Goal: Task Accomplishment & Management: Use online tool/utility

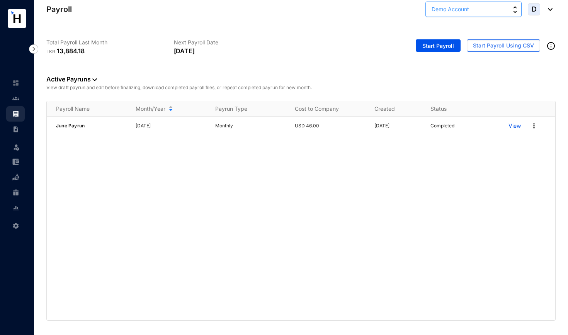
click at [484, 12] on button "Demo Account" at bounding box center [473, 9] width 96 height 15
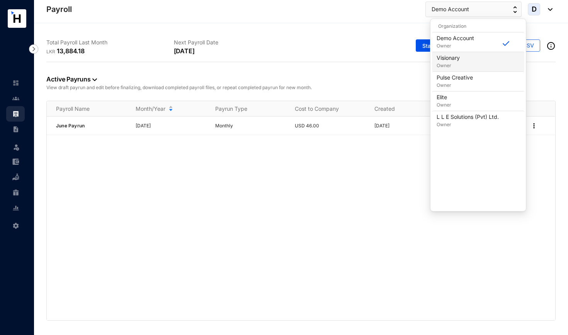
click at [472, 62] on div "Visionary Owner" at bounding box center [477, 61] width 83 height 15
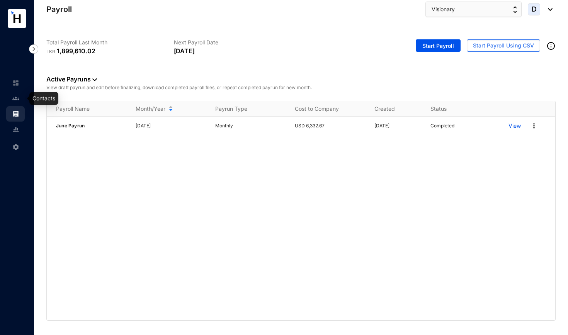
click at [20, 97] on link at bounding box center [21, 99] width 19 height 8
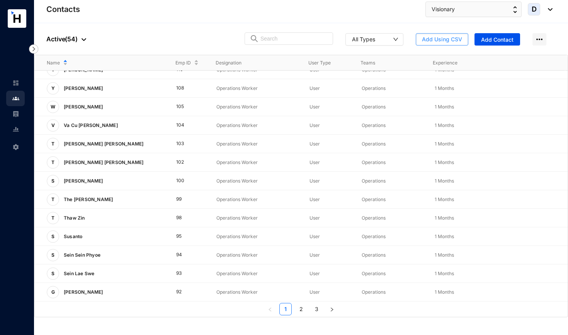
click at [455, 39] on span "Add Using CSV" at bounding box center [442, 40] width 40 height 8
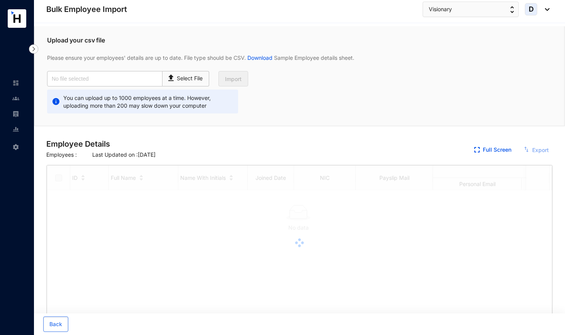
checkbox input "true"
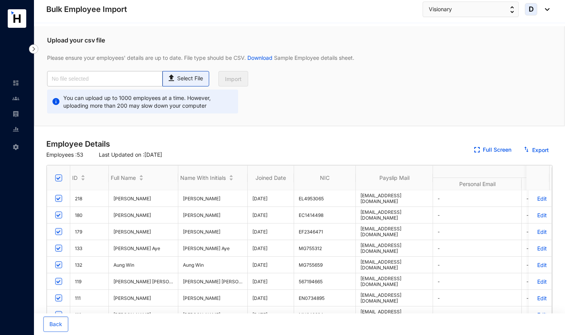
click at [195, 76] on p "Select File" at bounding box center [190, 79] width 26 height 8
click at [0, 0] on input "Select File" at bounding box center [0, 0] width 0 height 0
type input "Visionary Employees with Work Visa_July For system upload.csv"
click at [234, 77] on span "Import" at bounding box center [233, 79] width 17 height 8
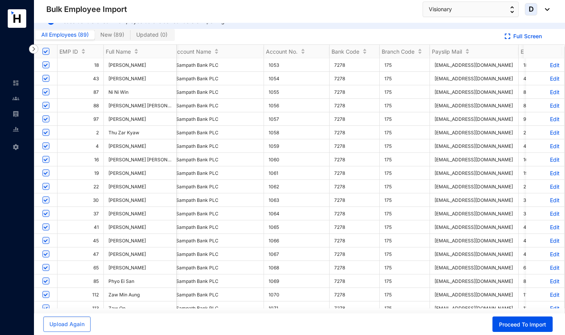
scroll to position [0, 296]
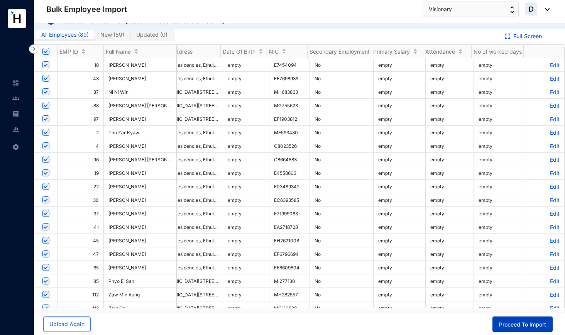
click at [494, 260] on span "Proceed To Import" at bounding box center [522, 325] width 47 height 8
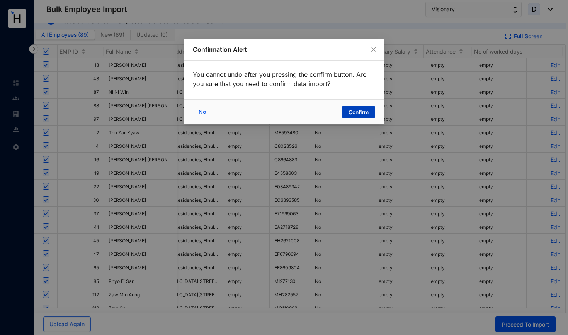
click at [348, 114] on span "Confirm" at bounding box center [358, 113] width 20 height 8
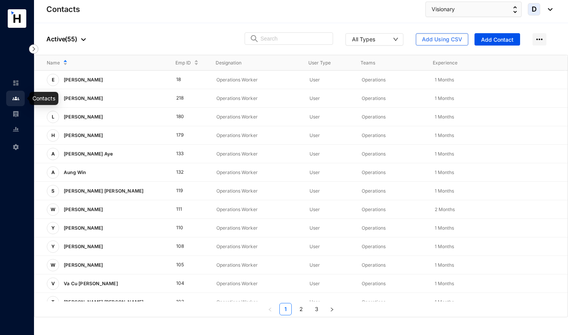
click at [15, 101] on img at bounding box center [15, 98] width 7 height 7
click at [18, 117] on img at bounding box center [15, 113] width 7 height 7
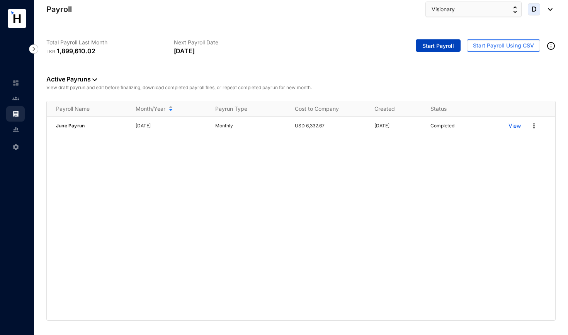
click at [423, 50] on button "Start Payroll" at bounding box center [438, 45] width 45 height 12
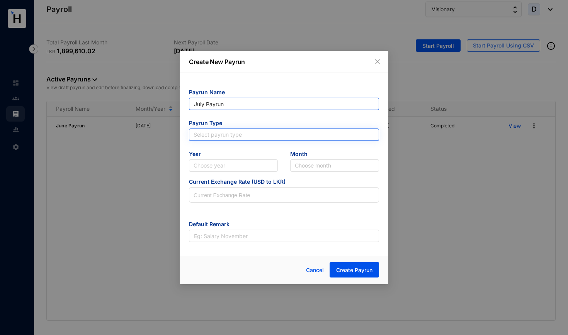
type input "July Payrun"
click at [234, 134] on input "search" at bounding box center [284, 135] width 181 height 12
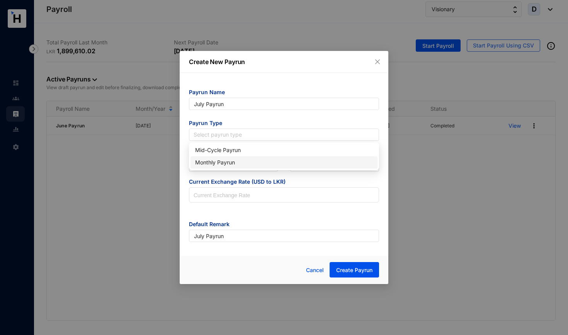
click at [229, 163] on div "Monthly Payrun" at bounding box center [284, 162] width 178 height 8
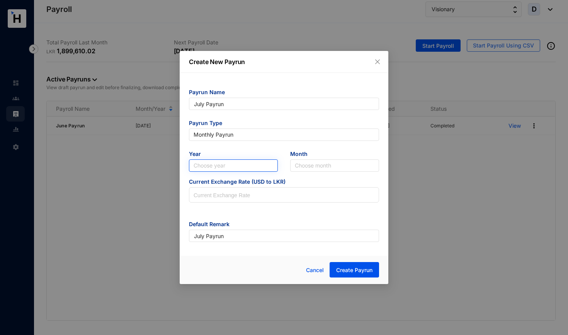
click at [230, 167] on input "search" at bounding box center [234, 166] width 80 height 12
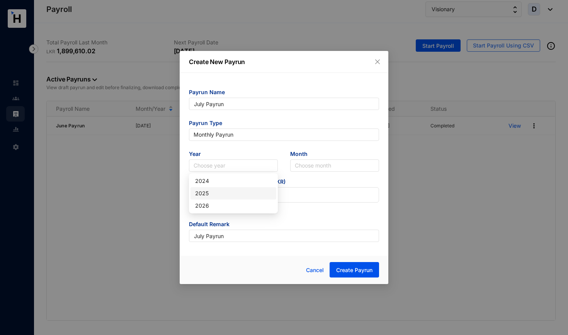
click at [223, 196] on div "2025" at bounding box center [233, 193] width 76 height 8
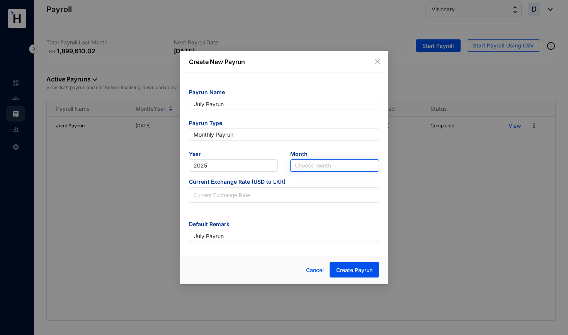
click at [302, 164] on input "search" at bounding box center [335, 166] width 80 height 12
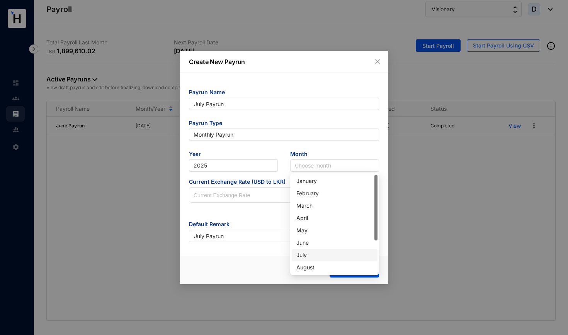
click at [307, 255] on div "July" at bounding box center [334, 255] width 76 height 8
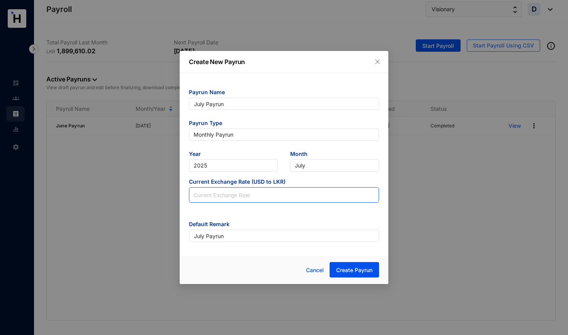
click at [230, 195] on input at bounding box center [283, 195] width 189 height 15
type input "301.12"
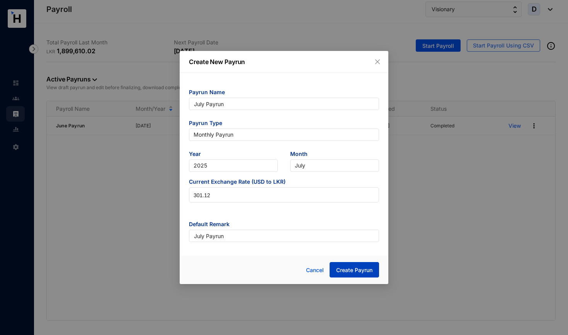
click at [345, 260] on span "Create Payrun" at bounding box center [354, 271] width 36 height 8
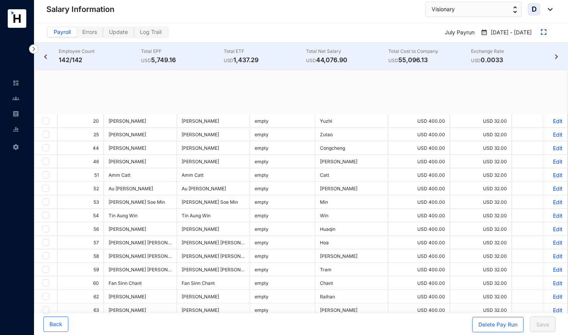
checkbox input "true"
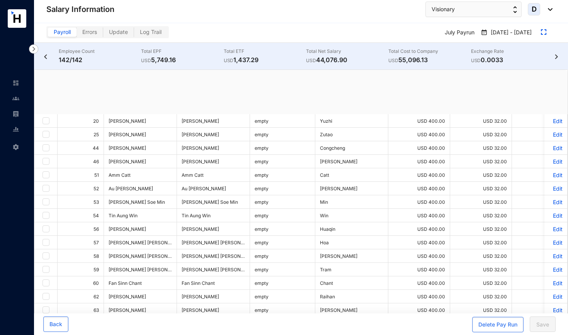
checkbox input "true"
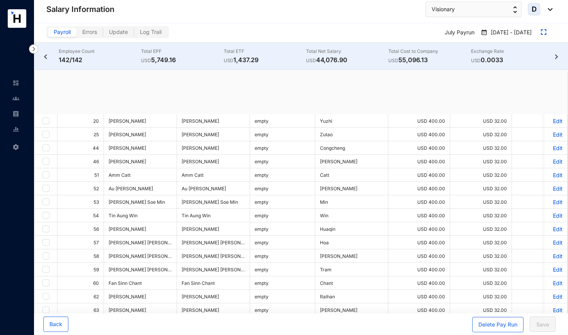
checkbox input "true"
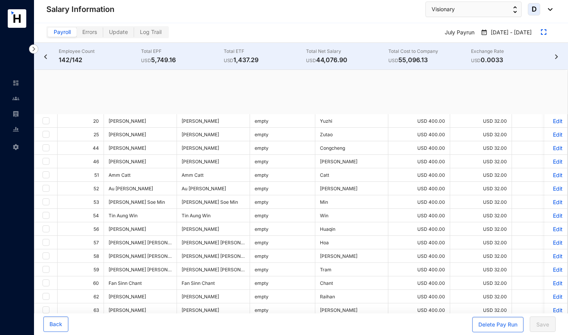
checkbox input "true"
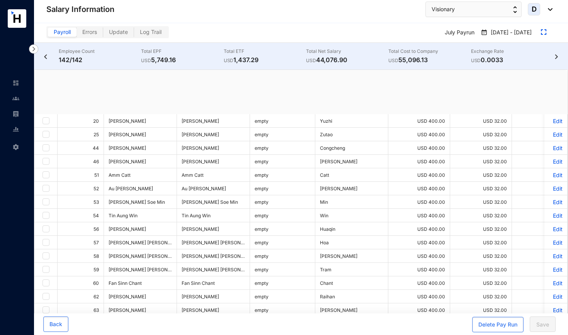
checkbox input "true"
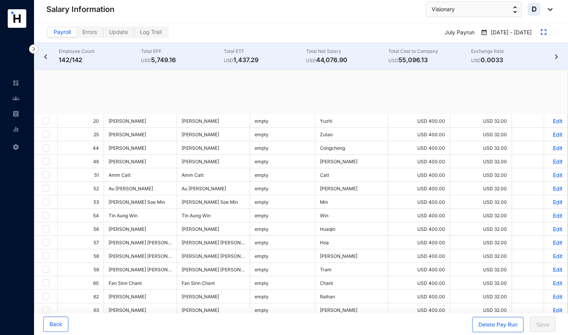
checkbox input "true"
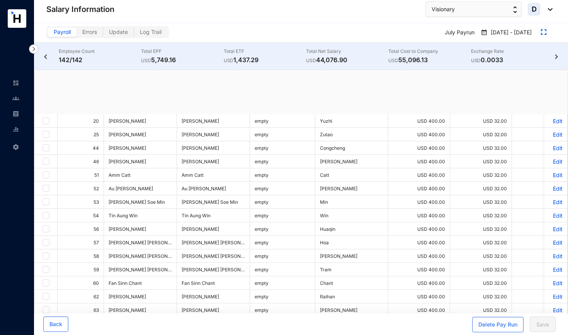
checkbox input "true"
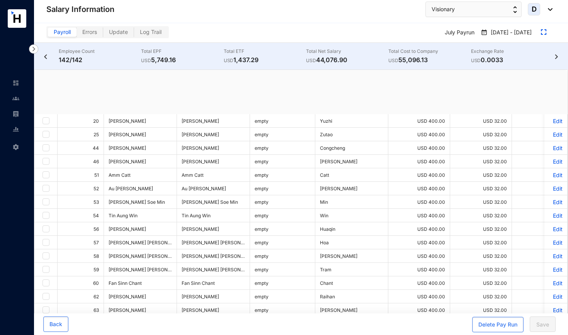
checkbox input "true"
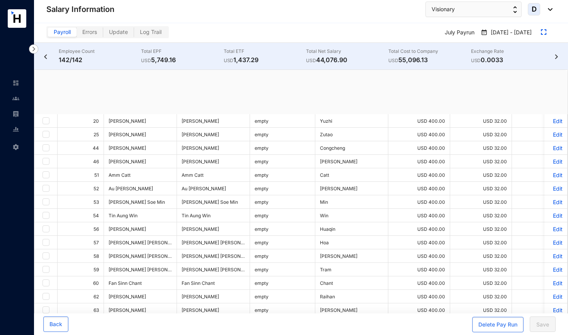
checkbox input "true"
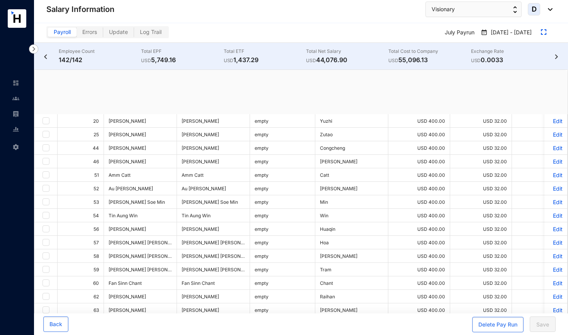
checkbox input "true"
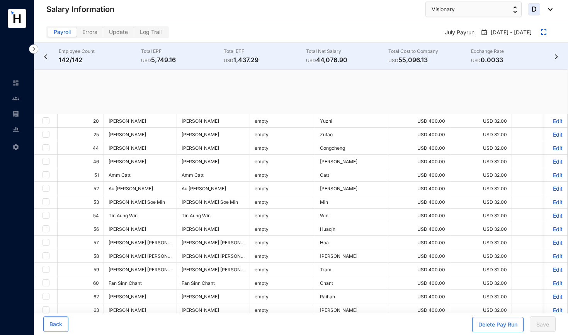
checkbox input "true"
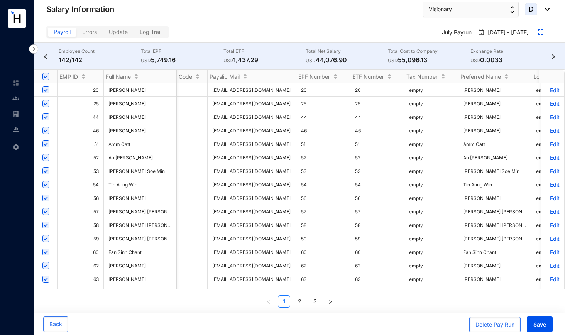
scroll to position [0, 742]
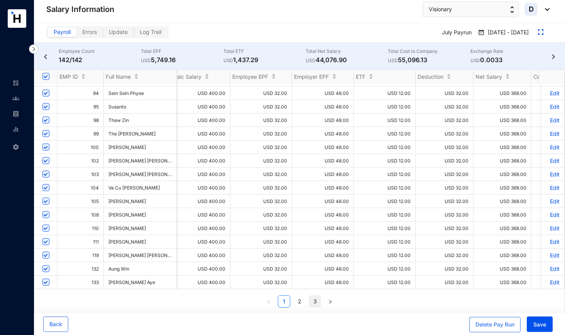
click at [317, 260] on link "3" at bounding box center [315, 302] width 12 height 12
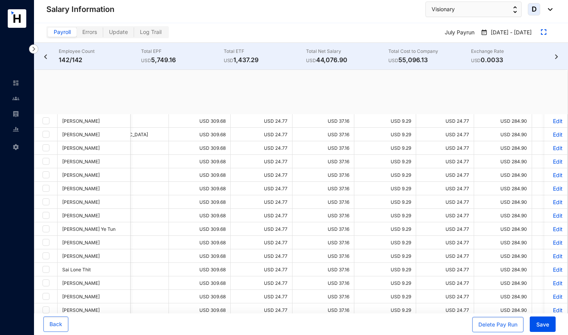
checkbox input "true"
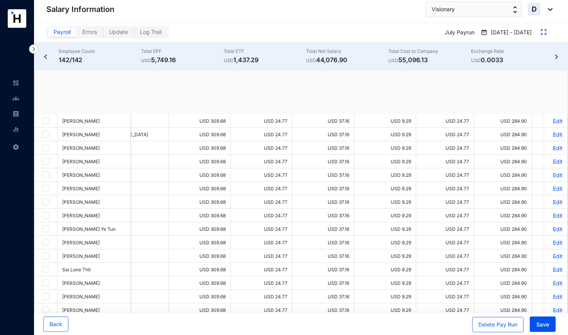
checkbox input "true"
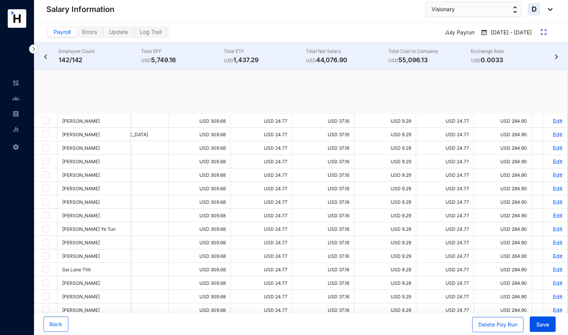
checkbox input "true"
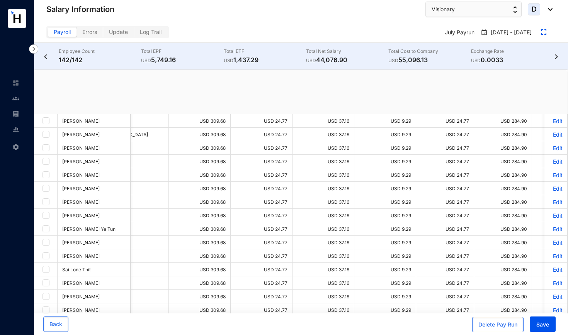
checkbox input "true"
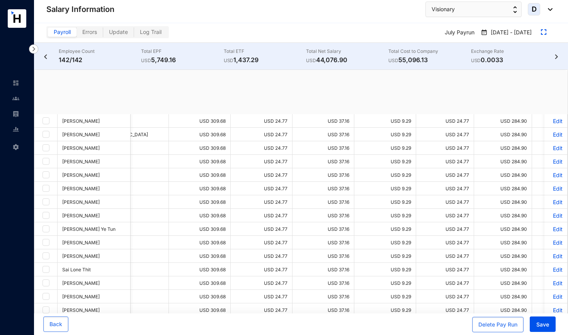
checkbox input "true"
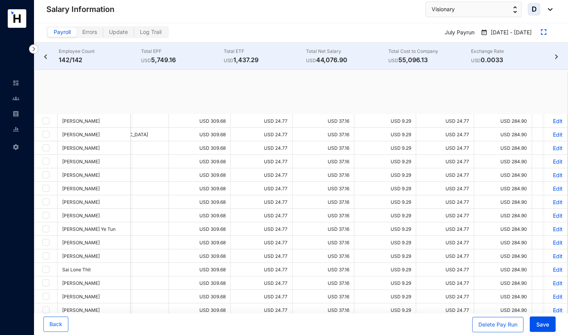
checkbox input "true"
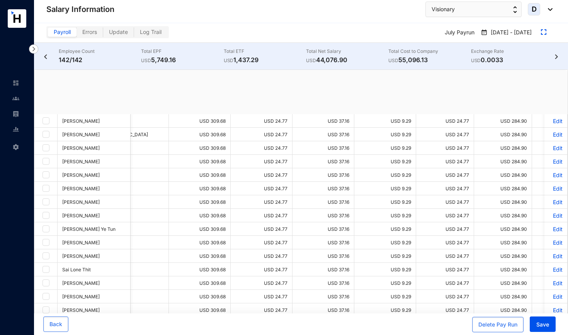
checkbox input "true"
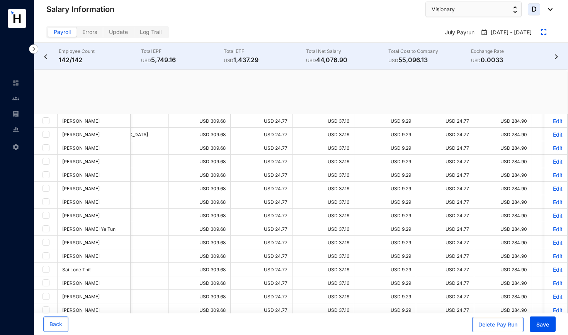
checkbox input "true"
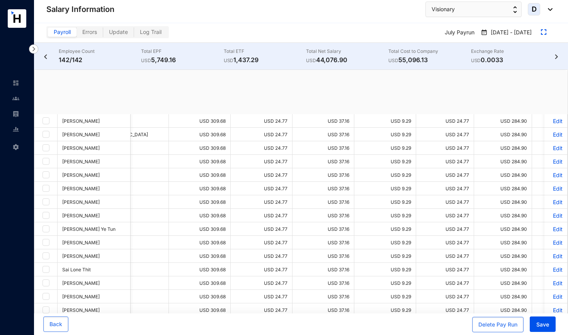
checkbox input "true"
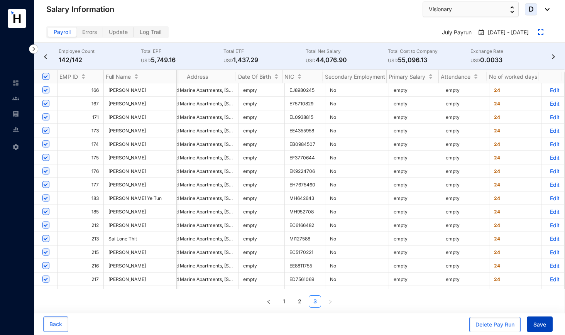
click at [494, 260] on span "Save" at bounding box center [540, 325] width 13 height 8
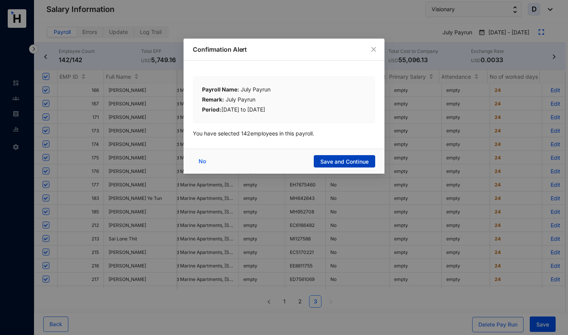
click at [333, 163] on span "Save and Continue" at bounding box center [344, 162] width 48 height 8
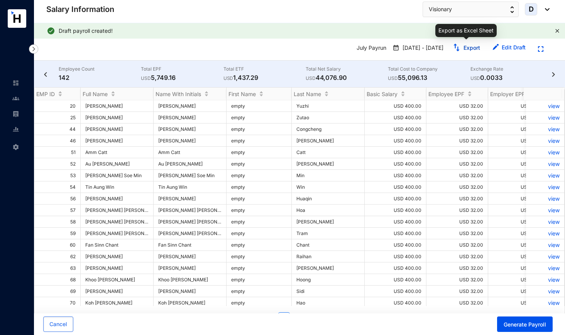
click at [467, 48] on link "Export" at bounding box center [472, 47] width 17 height 7
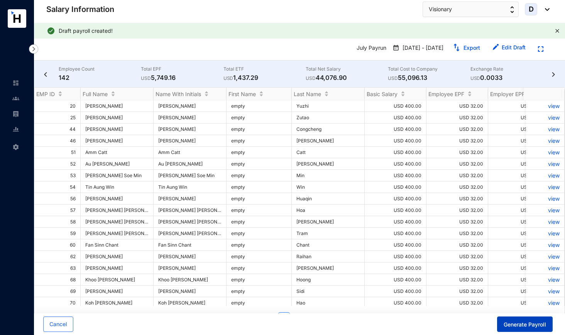
click at [494, 260] on span "Generate Payroll" at bounding box center [525, 325] width 42 height 8
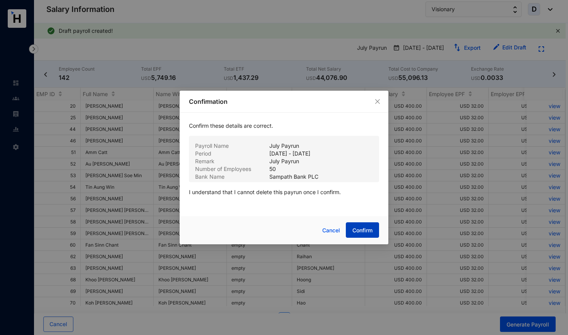
click at [363, 231] on span "Confirm" at bounding box center [362, 231] width 20 height 8
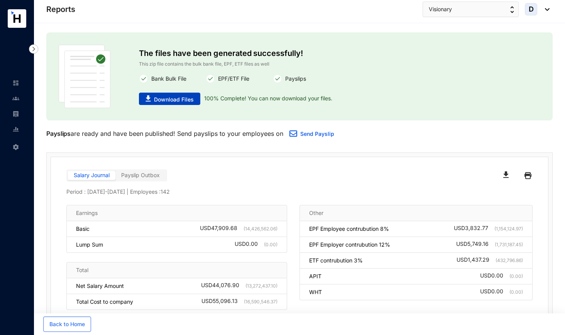
click at [183, 100] on span "Download Files" at bounding box center [174, 100] width 40 height 8
